Goal: Communication & Community: Participate in discussion

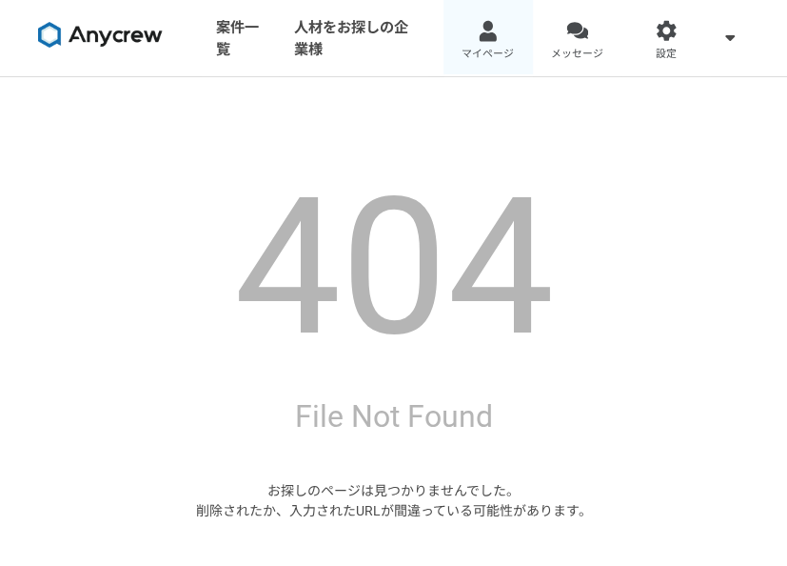
click at [481, 47] on span "マイページ" at bounding box center [488, 54] width 52 height 15
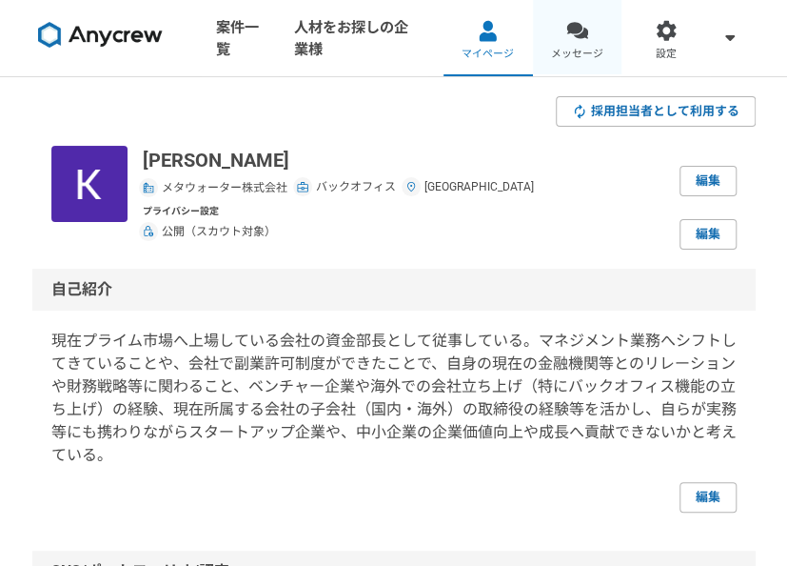
click at [585, 30] on div at bounding box center [577, 31] width 22 height 22
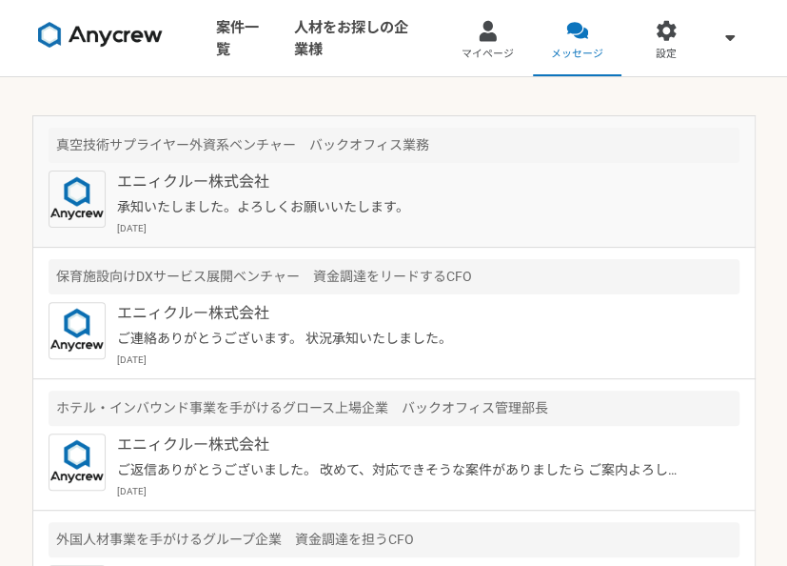
click at [433, 202] on p "承知いたしました。よろしくお願いいたします。" at bounding box center [397, 207] width 561 height 20
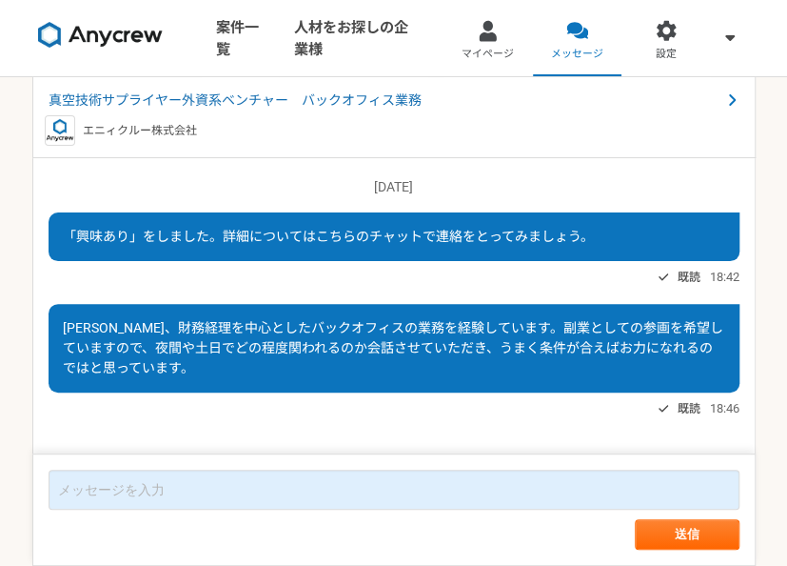
scroll to position [1063, 0]
